Goal: Task Accomplishment & Management: Complete application form

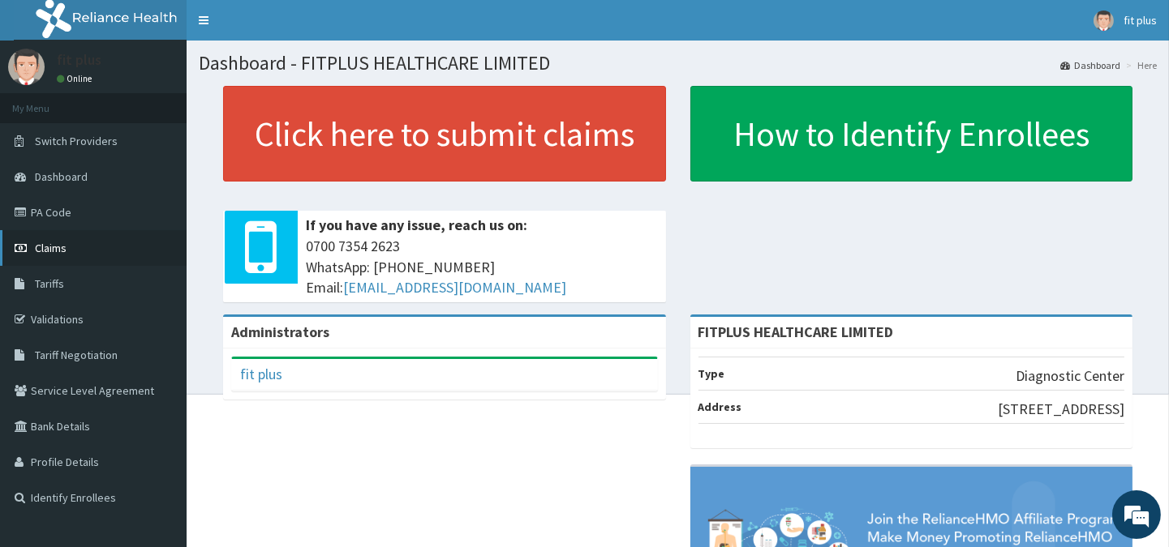
click at [50, 247] on span "Claims" at bounding box center [51, 248] width 32 height 15
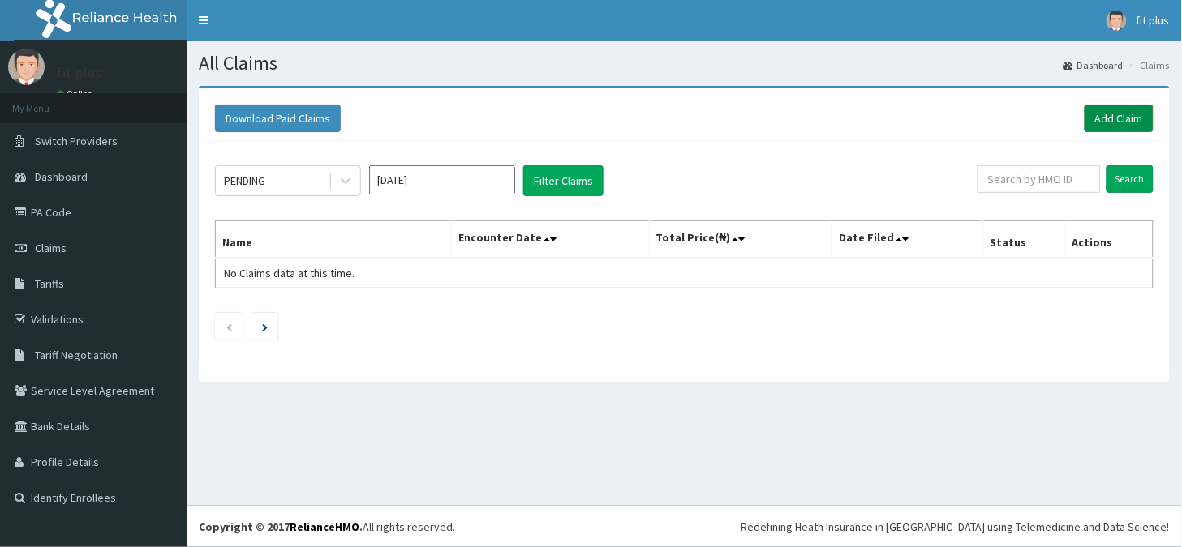
click at [1130, 127] on link "Add Claim" at bounding box center [1118, 119] width 69 height 28
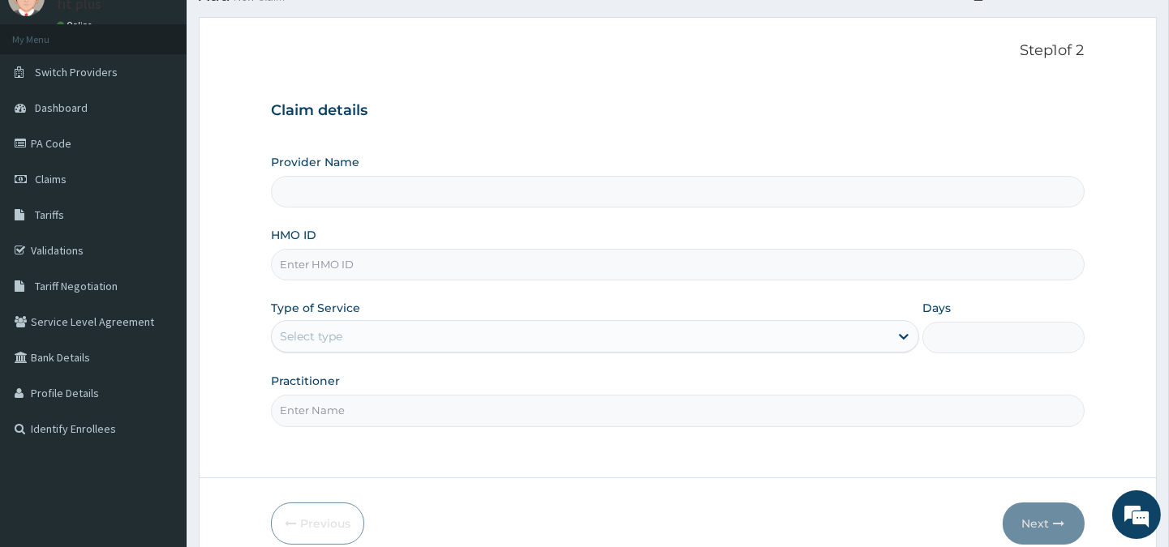
scroll to position [90, 0]
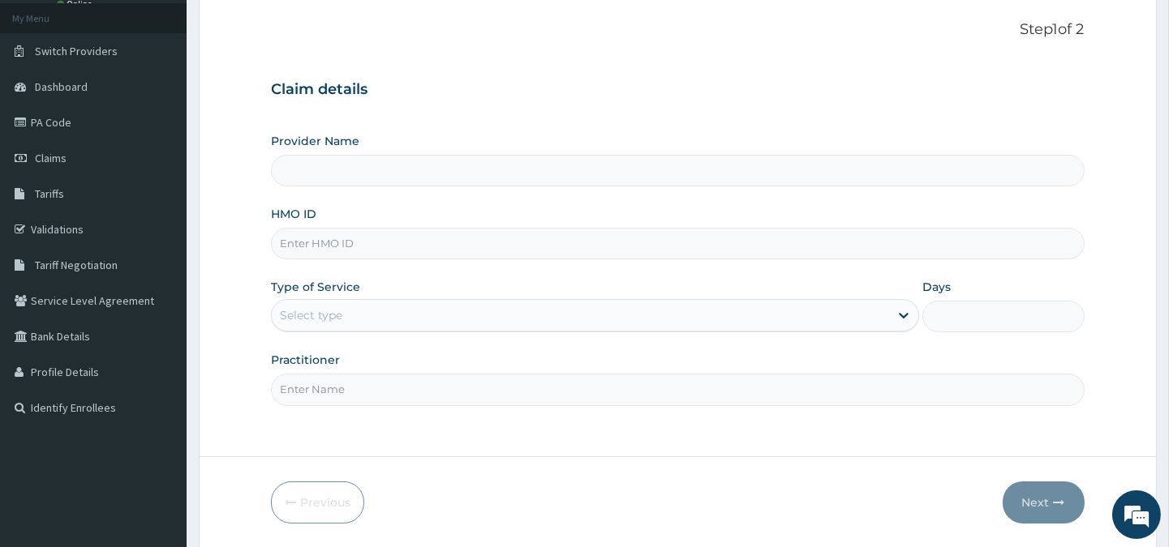
click at [350, 245] on input "HMO ID" at bounding box center [677, 244] width 813 height 32
type input "FITPLUS HEALTHCARE LIMITED"
type input "ZZN/10051/A"
click at [341, 314] on div "Select type" at bounding box center [311, 315] width 62 height 16
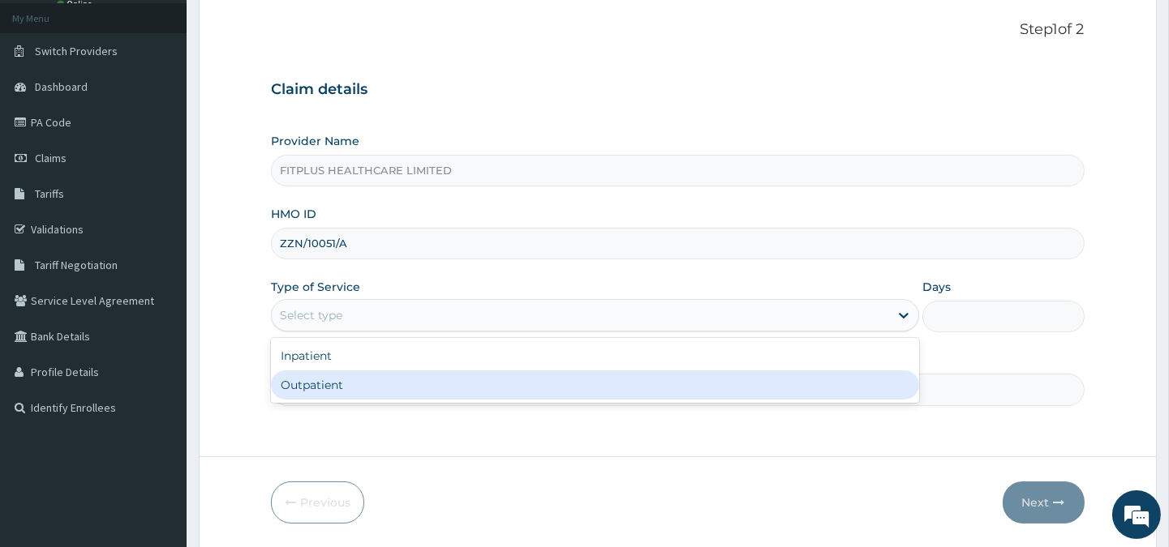
click at [349, 375] on div "Outpatient" at bounding box center [595, 385] width 648 height 29
type input "1"
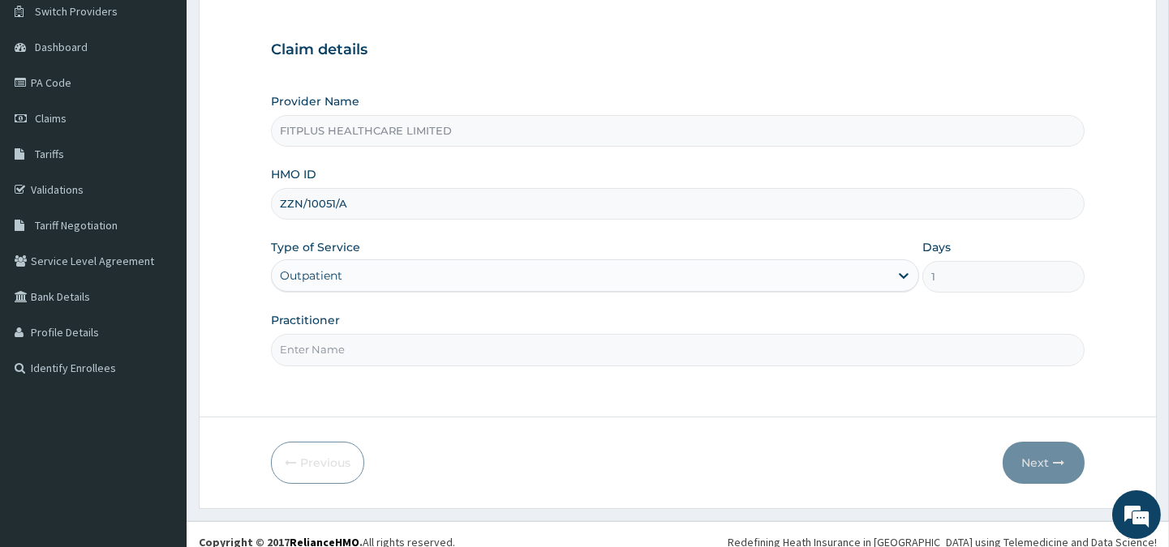
scroll to position [144, 0]
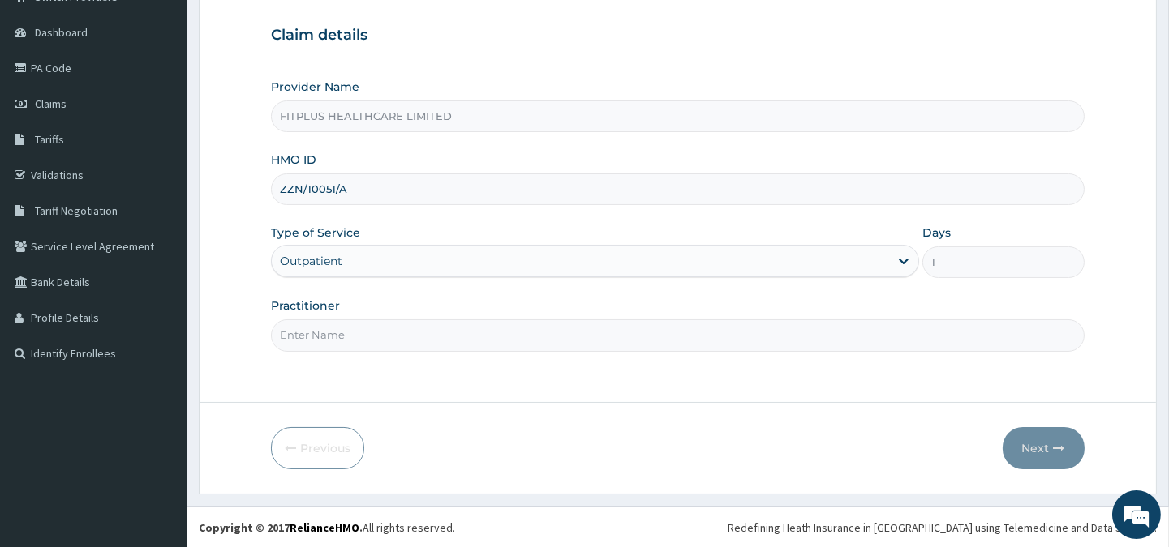
click at [399, 341] on input "Practitioner" at bounding box center [677, 336] width 813 height 32
type input "RELIANCE"
click at [1044, 457] on button "Next" at bounding box center [1043, 448] width 82 height 42
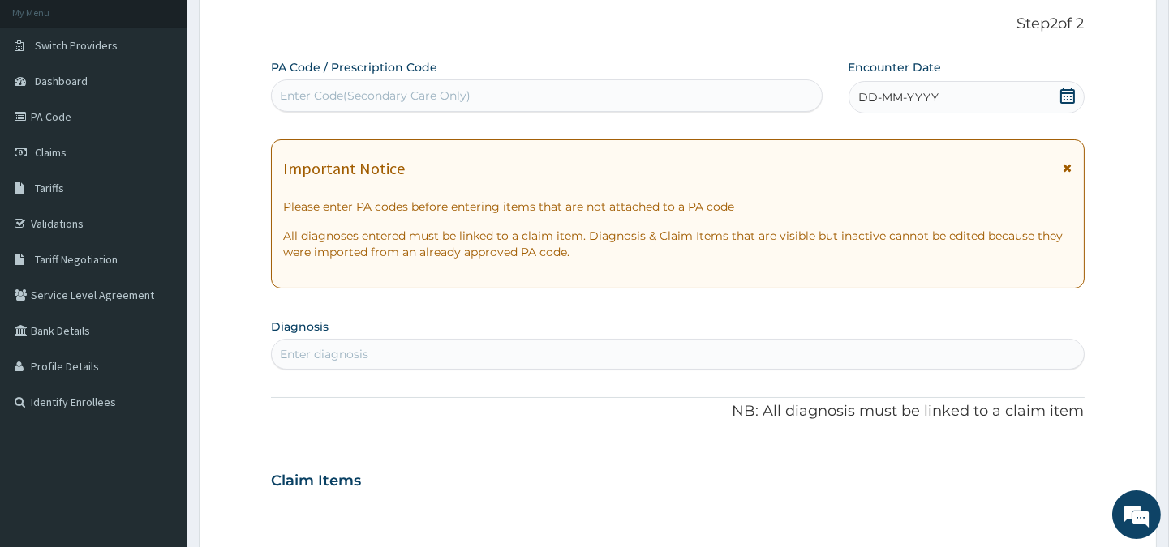
scroll to position [54, 0]
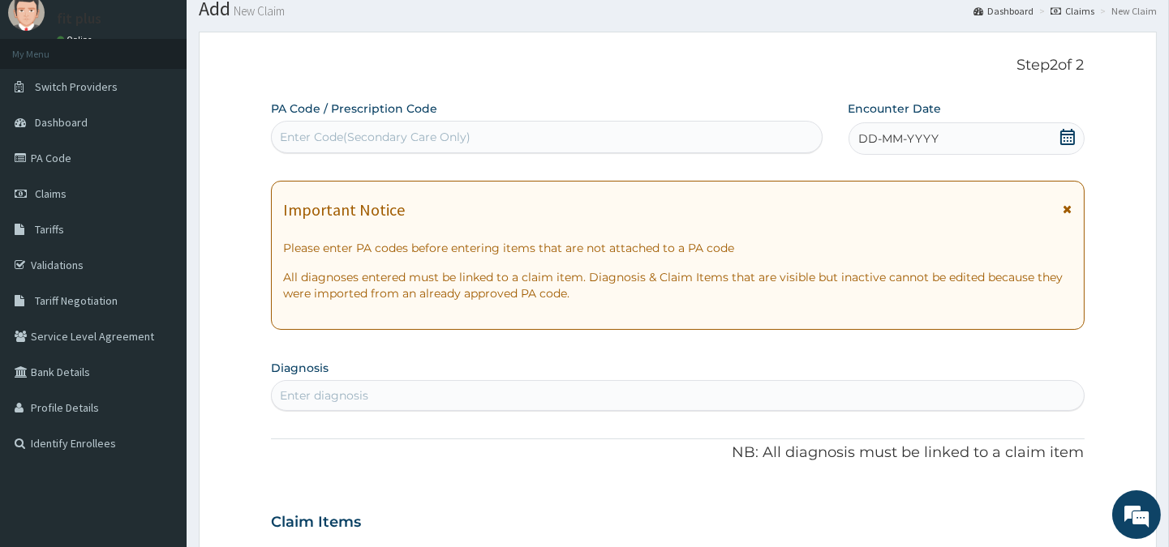
click at [320, 140] on div "Enter Code(Secondary Care Only)" at bounding box center [375, 137] width 191 height 16
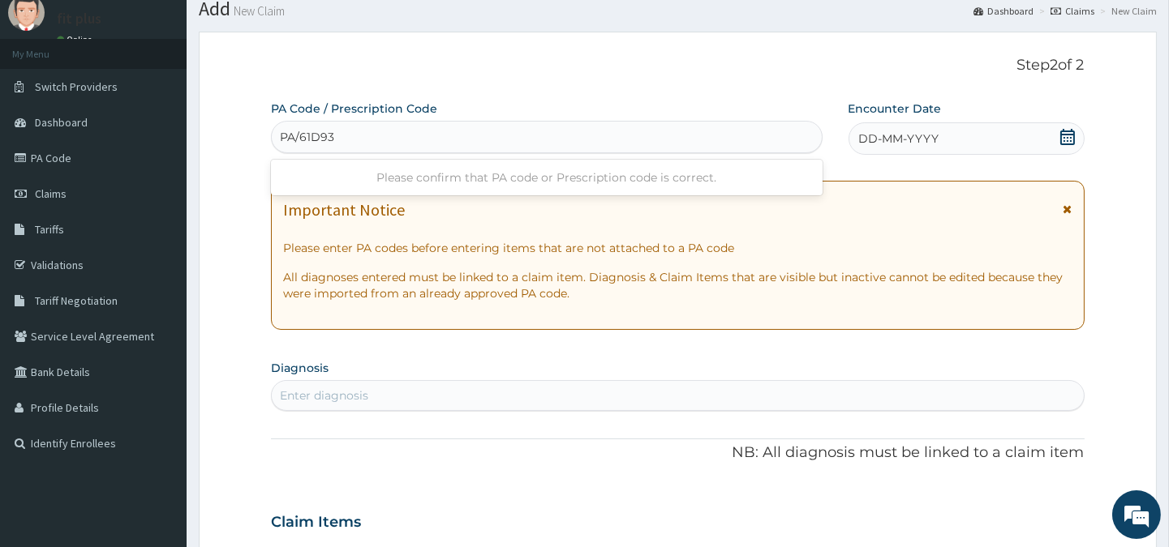
type input "PA/61D93D"
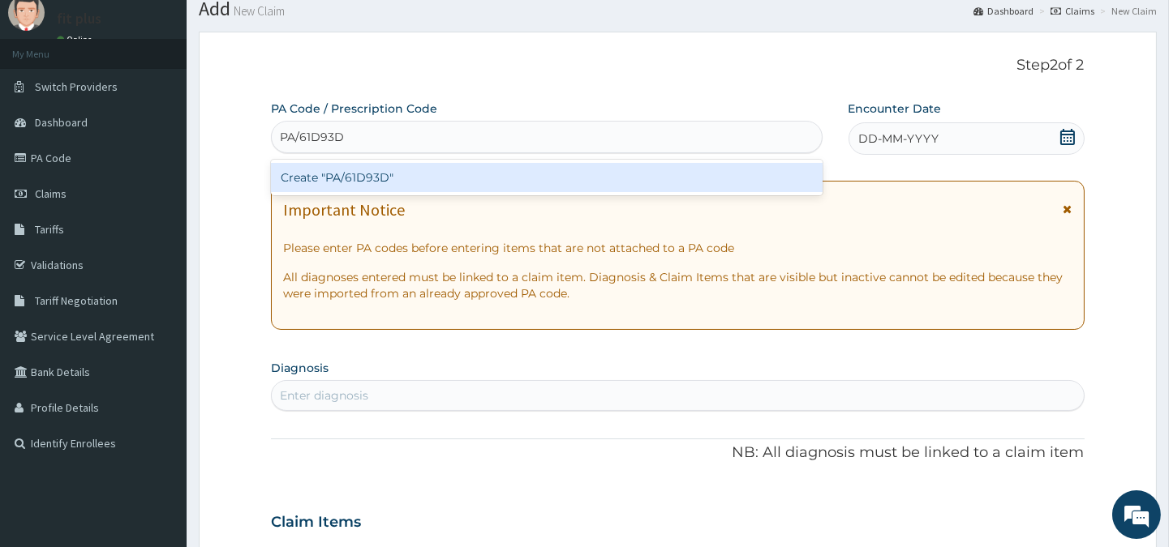
click at [354, 175] on div "Create "PA/61D93D"" at bounding box center [546, 177] width 551 height 29
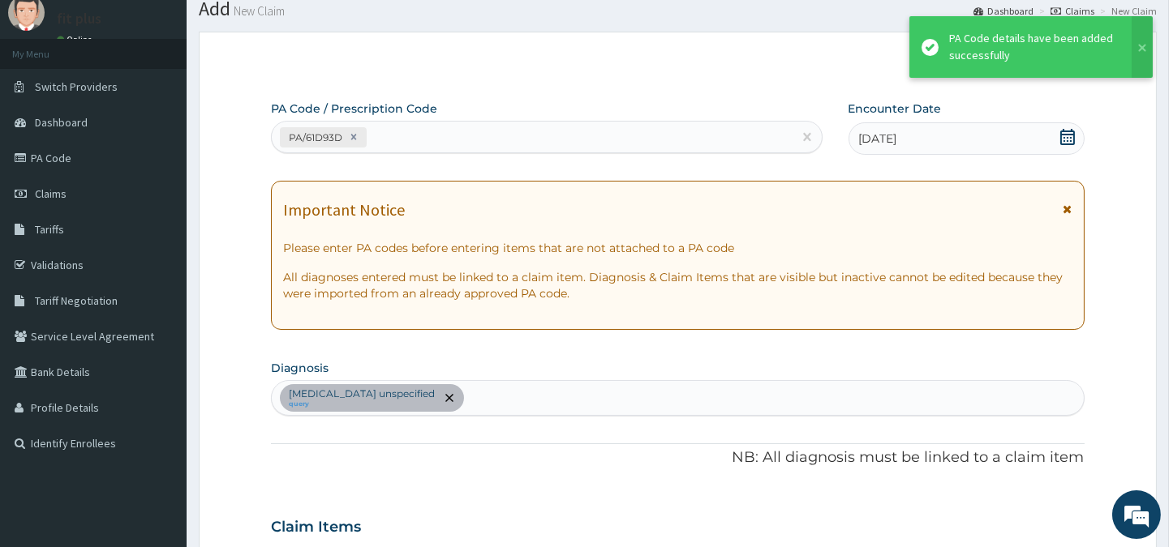
scroll to position [457, 0]
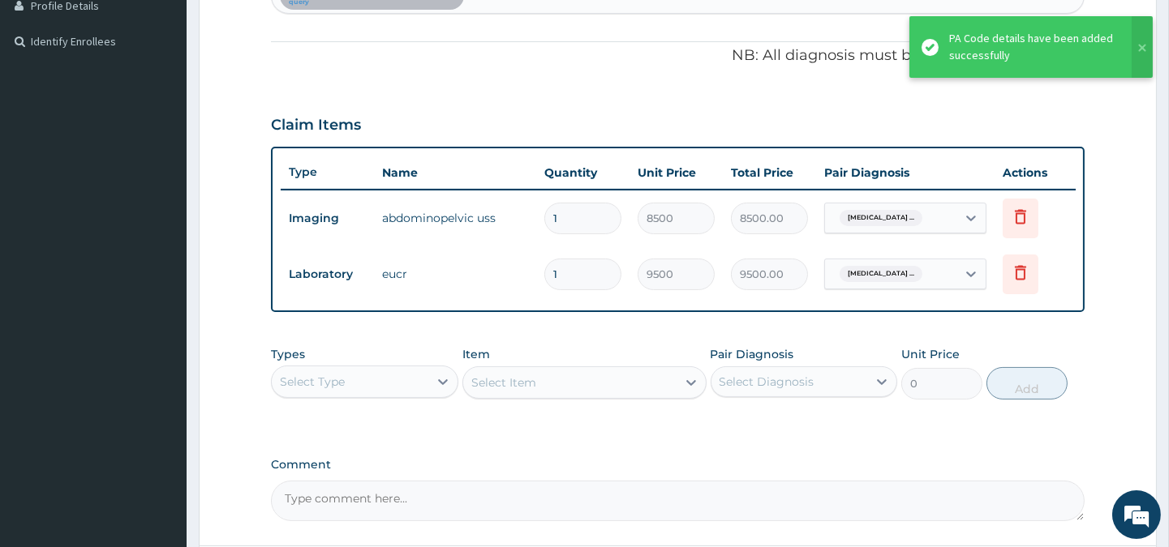
type input "0"
type input "0.00"
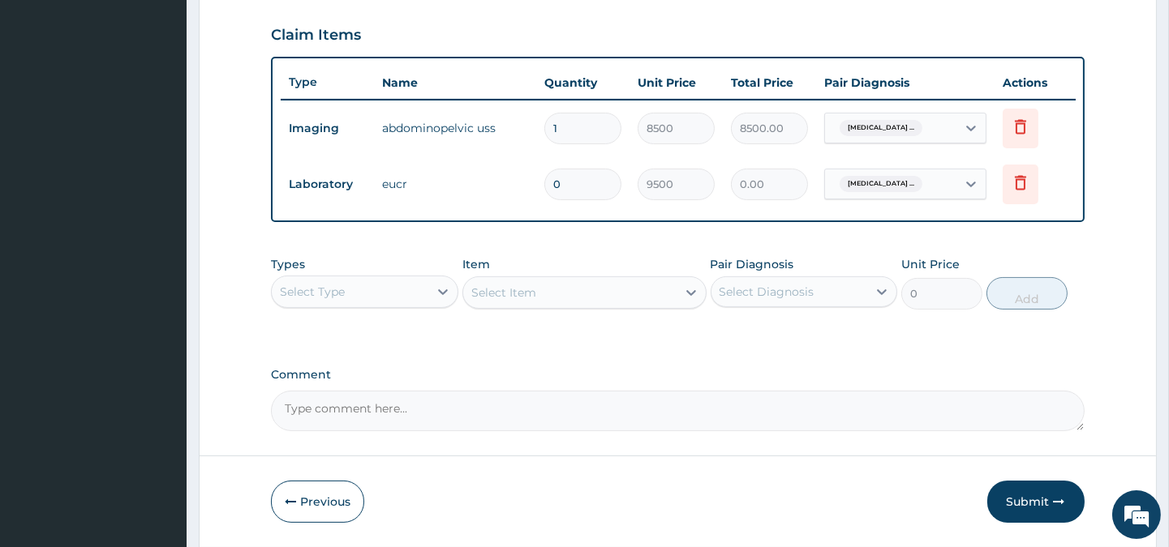
type input "0"
type input "1"
type input "9500.00"
type input "1"
click at [1015, 490] on button "Submit" at bounding box center [1035, 502] width 97 height 42
